Goal: Information Seeking & Learning: Obtain resource

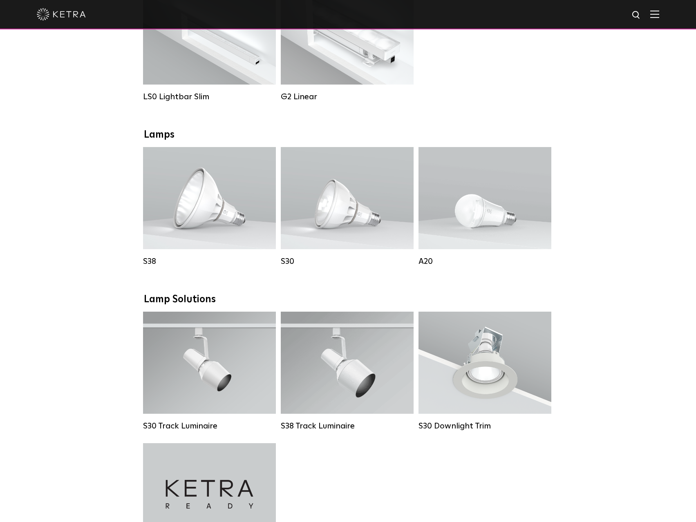
scroll to position [436, 0]
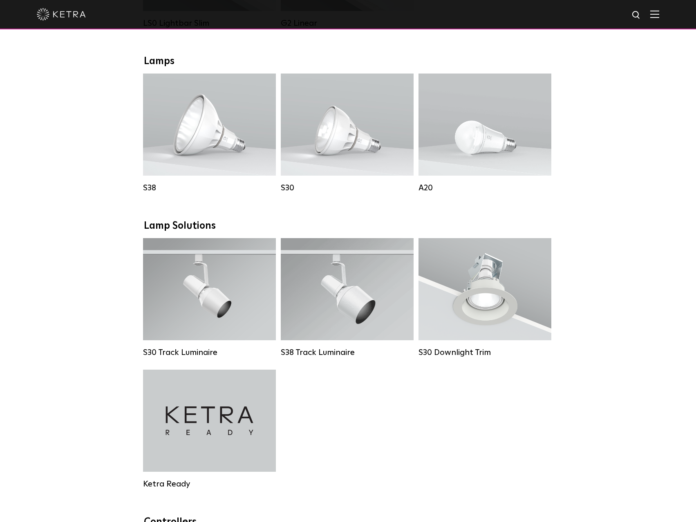
click at [73, 214] on div "Downlights D2 Downlight Family Lumen Output: 1200 Colors: White / Black / Gloss…" at bounding box center [348, 294] width 696 height 1137
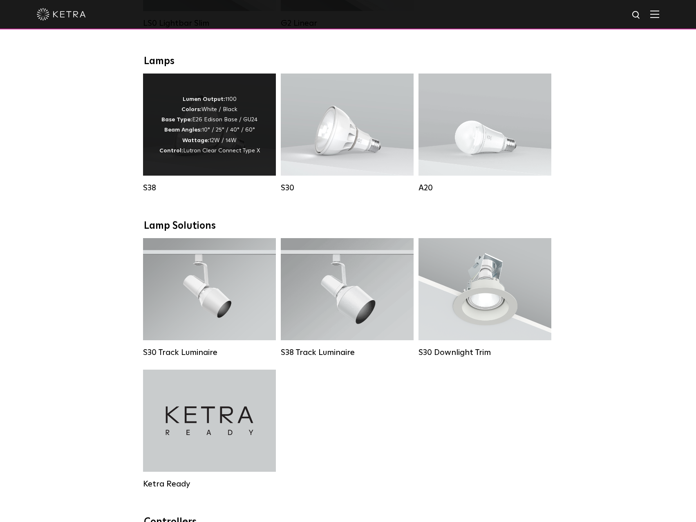
click at [201, 165] on div "Lumen Output: 1100 Colors: White / Black Base Type: E26 Edison Base / GU24 Beam…" at bounding box center [209, 125] width 133 height 102
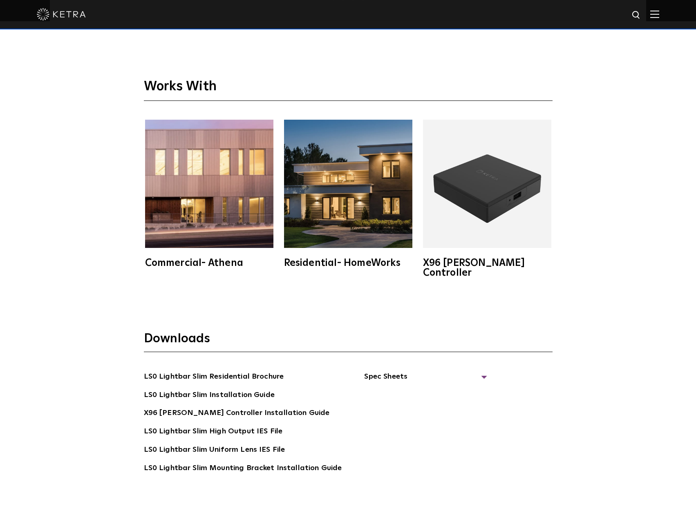
scroll to position [1907, 0]
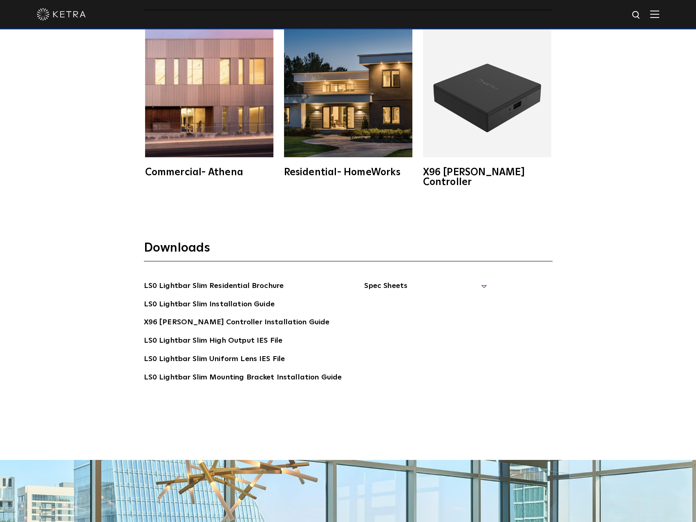
click at [392, 280] on span "Spec Sheets" at bounding box center [425, 289] width 123 height 18
click at [423, 298] on link "LS0 Lightbar Slim Spec Sheet" at bounding box center [426, 304] width 105 height 13
click at [80, 266] on div "Downloads LS0 Lightbar Slim Residential Brochure LS0 Lightbar Slim Installation…" at bounding box center [348, 337] width 696 height 247
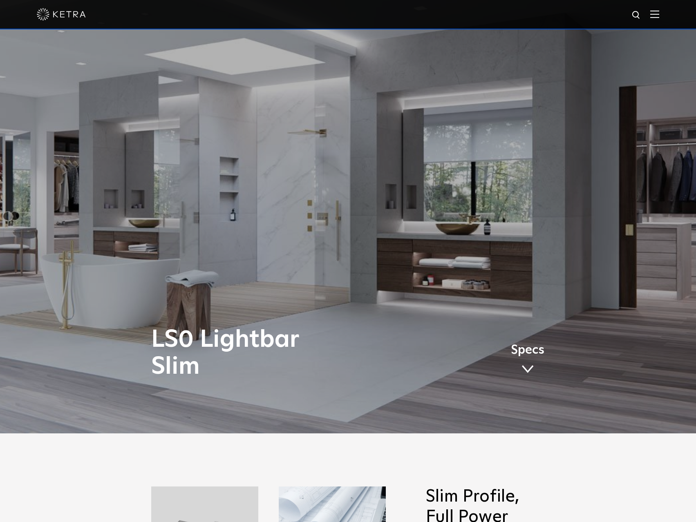
scroll to position [0, 0]
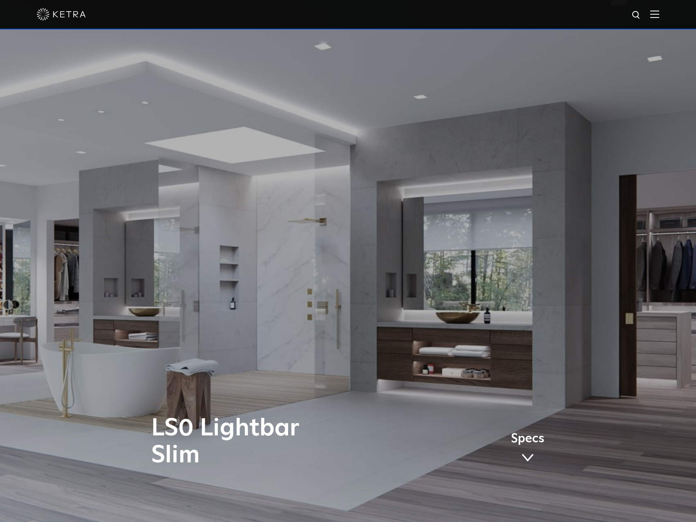
drag, startPoint x: 116, startPoint y: 283, endPoint x: 100, endPoint y: 151, distance: 133.0
drag, startPoint x: 100, startPoint y: 150, endPoint x: 102, endPoint y: 143, distance: 6.6
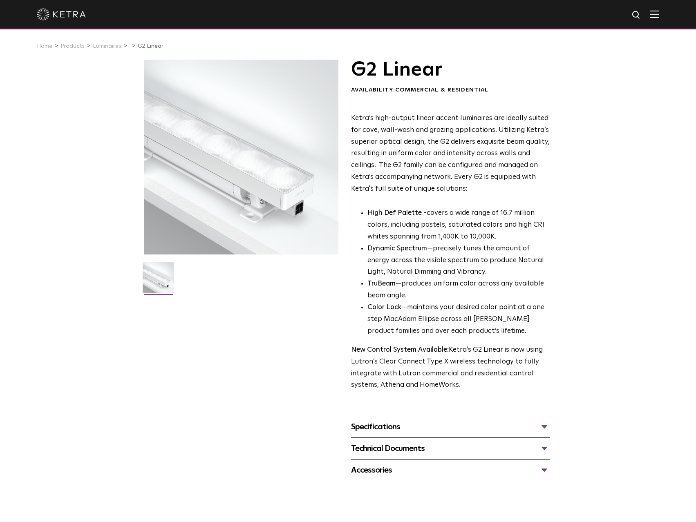
click at [426, 141] on p "Ketra’s high-output linear accent luminaires are ideally suited for cove, wall-…" at bounding box center [450, 154] width 199 height 83
click at [428, 171] on p "Ketra’s high-output linear accent luminaires are ideally suited for cove, wall-…" at bounding box center [450, 154] width 199 height 83
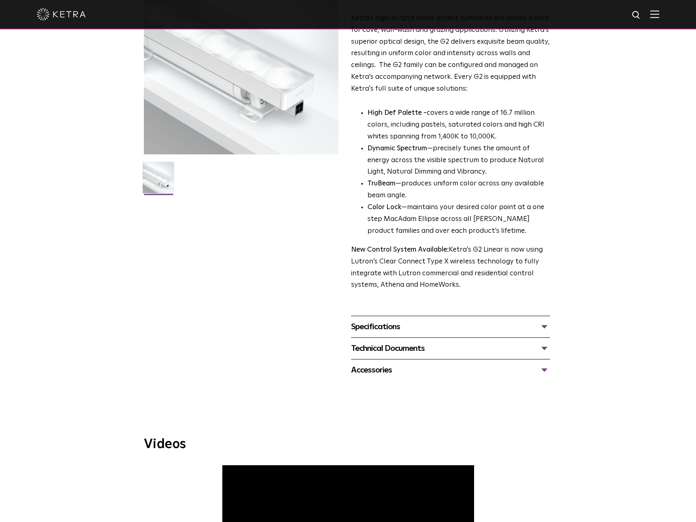
scroll to position [163, 0]
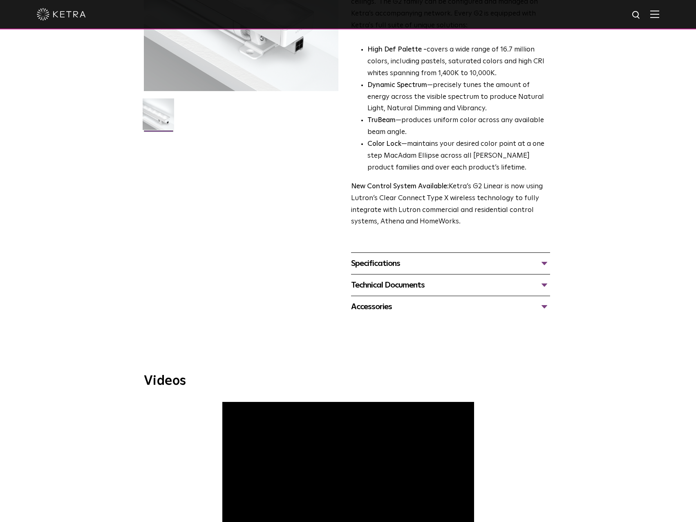
click at [461, 268] on div "Specifications" at bounding box center [450, 263] width 199 height 13
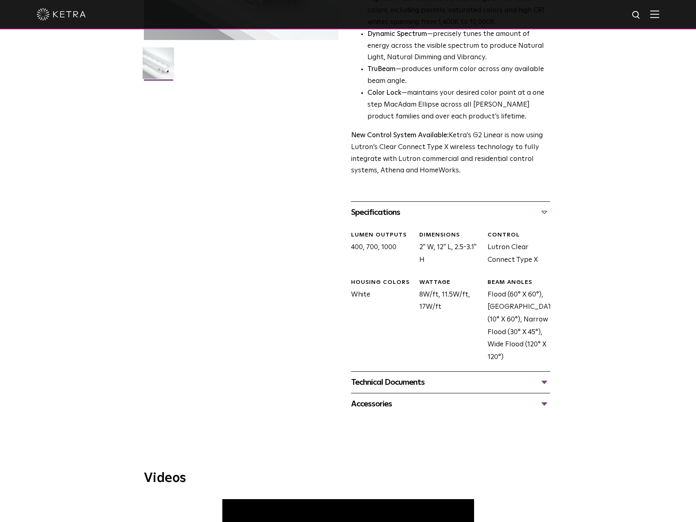
scroll to position [273, 0]
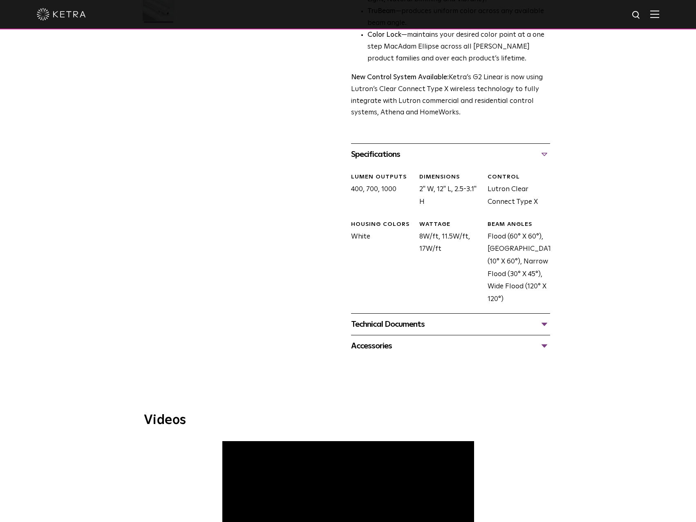
click at [465, 319] on div "Technical Documents" at bounding box center [450, 324] width 199 height 13
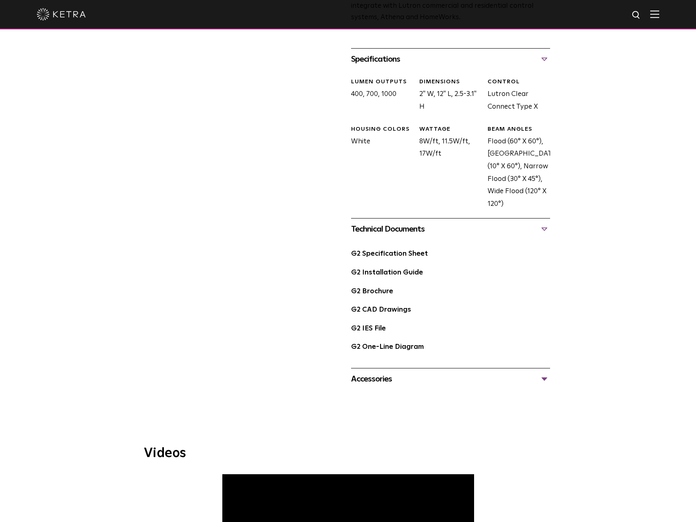
click at [453, 380] on div "Accessories" at bounding box center [450, 379] width 199 height 13
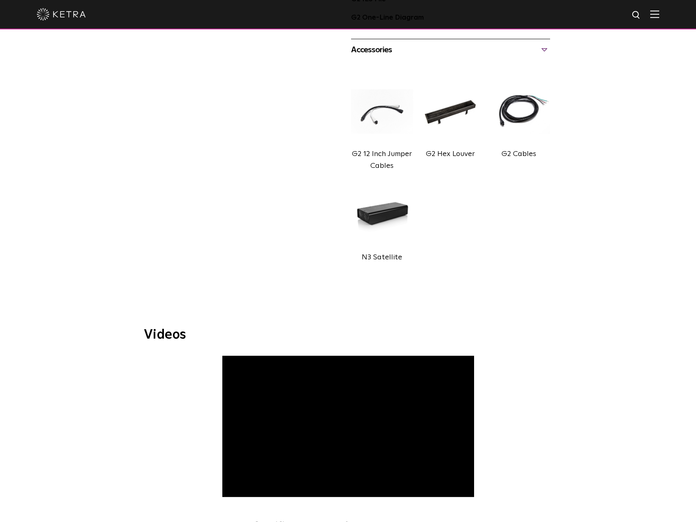
scroll to position [557, 0]
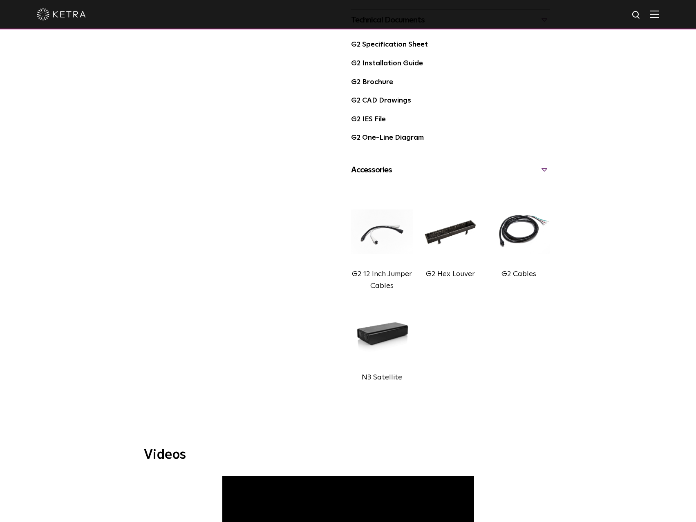
drag, startPoint x: 76, startPoint y: 385, endPoint x: 96, endPoint y: 370, distance: 24.8
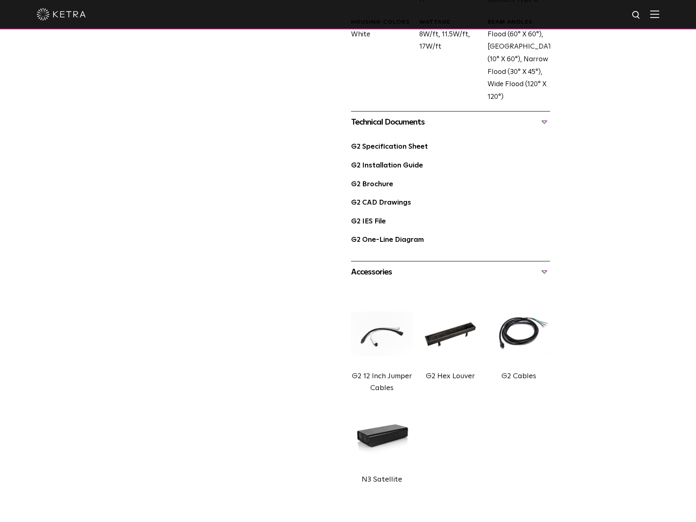
drag, startPoint x: 147, startPoint y: 369, endPoint x: 147, endPoint y: 338, distance: 31.1
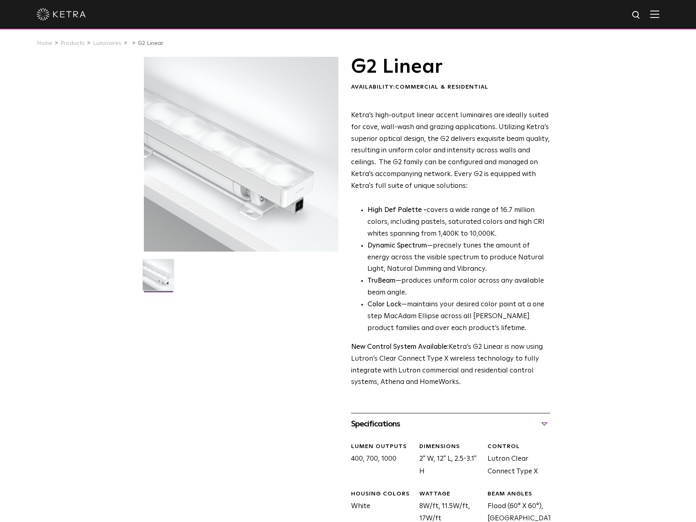
scroll to position [0, 0]
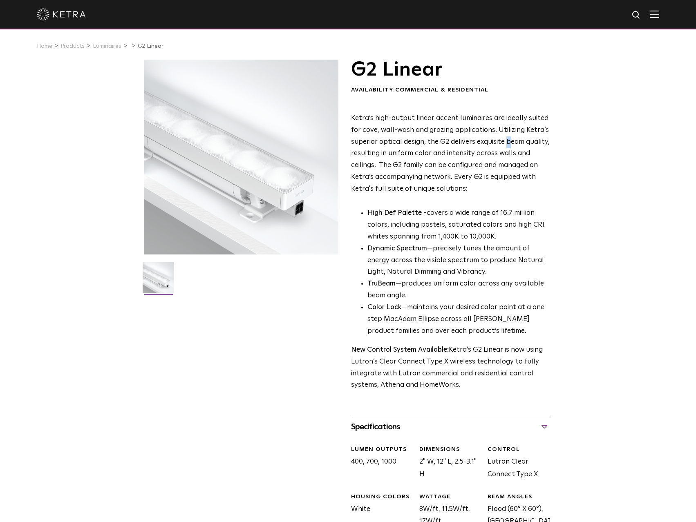
click at [506, 142] on p "Ketra’s high-output linear accent luminaires are ideally suited for cove, wall-…" at bounding box center [450, 154] width 199 height 83
click at [478, 131] on p "Ketra’s high-output linear accent luminaires are ideally suited for cove, wall-…" at bounding box center [450, 154] width 199 height 83
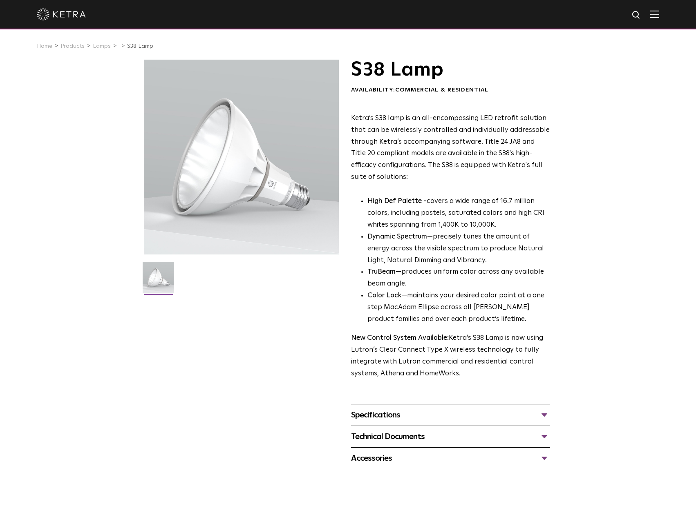
click at [458, 416] on div "Specifications" at bounding box center [450, 415] width 199 height 13
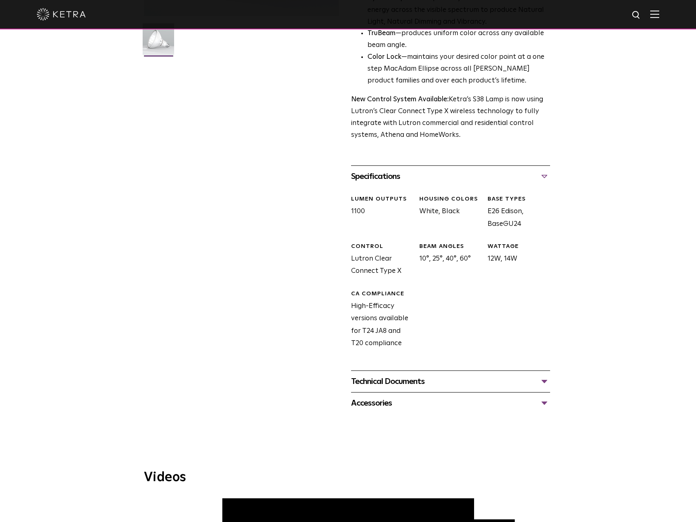
scroll to position [245, 0]
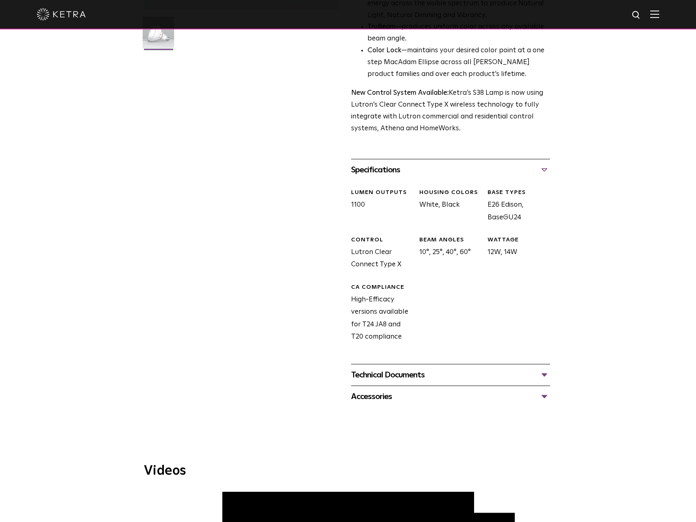
click at [460, 376] on div "Technical Documents" at bounding box center [450, 375] width 199 height 13
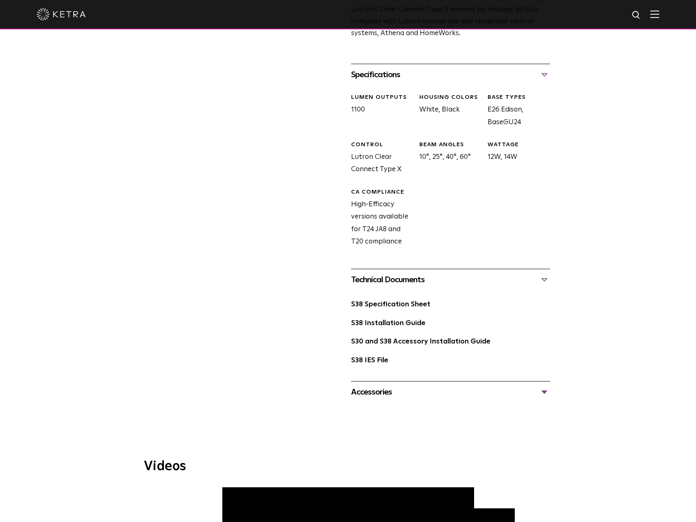
click at [454, 395] on div "Accessories" at bounding box center [450, 392] width 199 height 13
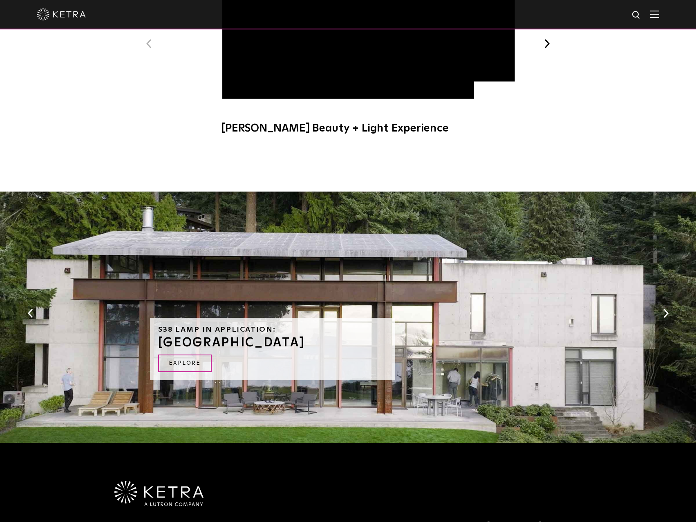
scroll to position [1008, 0]
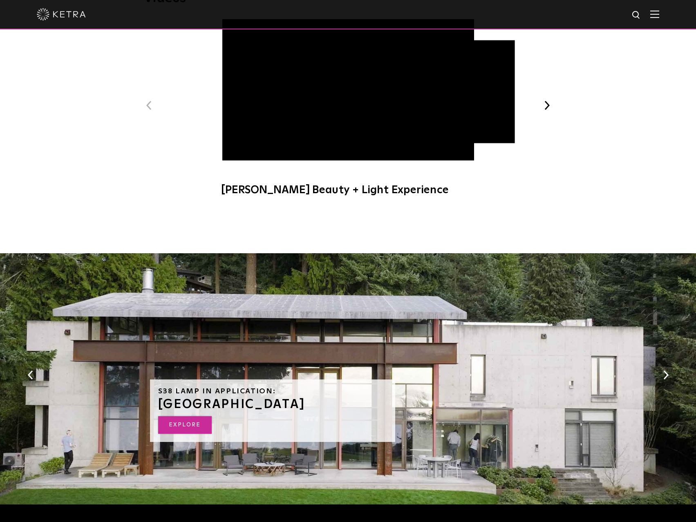
click at [194, 425] on link "EXPLORE" at bounding box center [185, 425] width 54 height 18
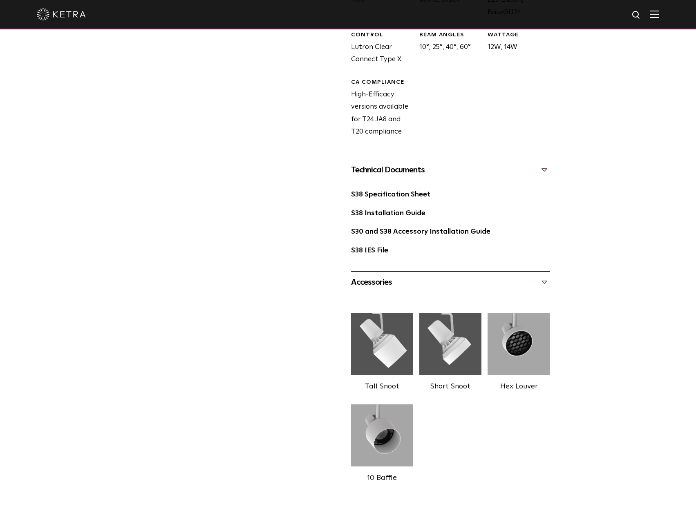
drag, startPoint x: 108, startPoint y: 150, endPoint x: 98, endPoint y: 167, distance: 19.8
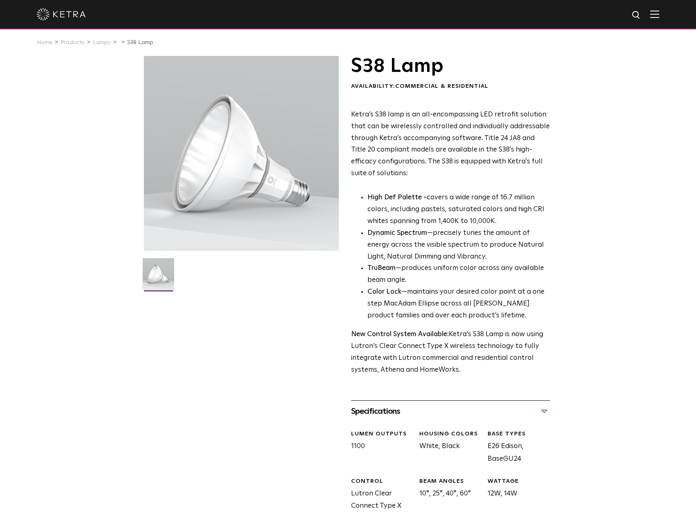
scroll to position [0, 0]
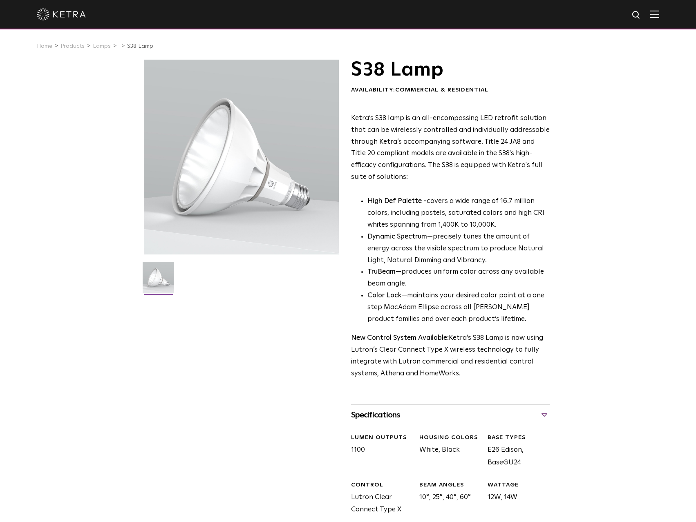
click at [492, 148] on p "Ketra’s S38 lamp is an all-encompassing LED retrofit solution that can be wirel…" at bounding box center [450, 148] width 199 height 71
click at [478, 172] on p "Ketra’s S38 lamp is an all-encompassing LED retrofit solution that can be wirel…" at bounding box center [450, 148] width 199 height 71
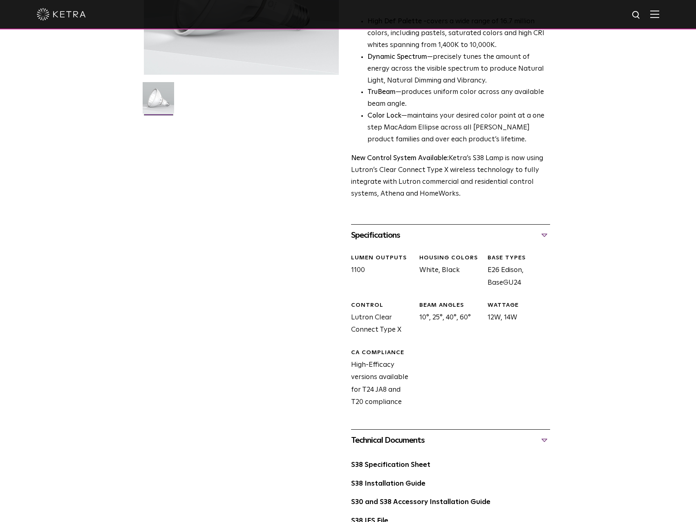
scroll to position [259, 0]
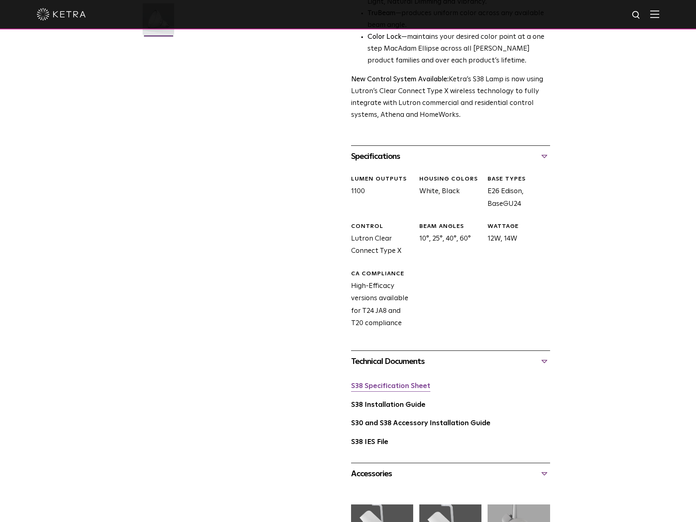
click at [396, 384] on link "S38 Specification Sheet" at bounding box center [390, 386] width 79 height 7
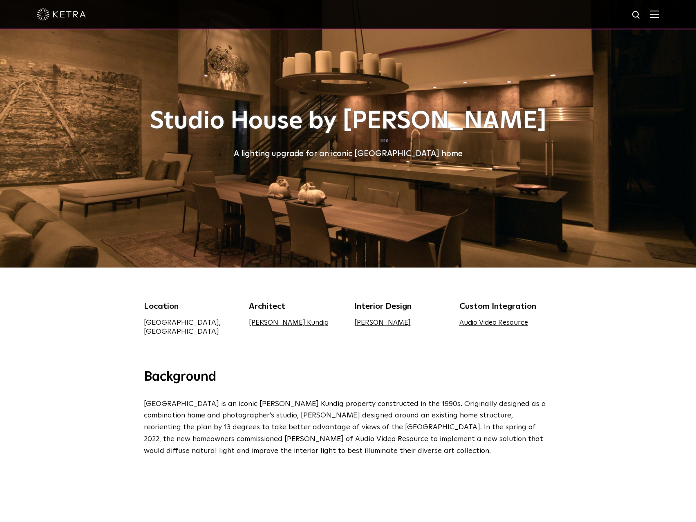
drag, startPoint x: 101, startPoint y: 309, endPoint x: 84, endPoint y: 93, distance: 217.2
